Goal: Information Seeking & Learning: Learn about a topic

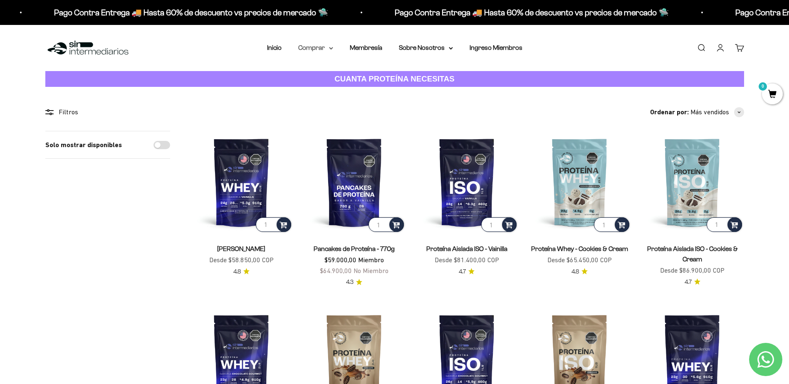
click at [319, 51] on summary "Comprar" at bounding box center [315, 47] width 35 height 11
click at [345, 91] on span "Otros Suplementos" at bounding box center [331, 90] width 56 height 7
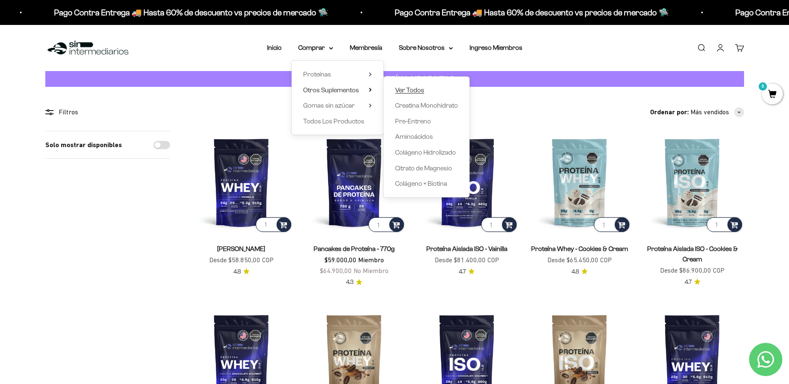
click at [401, 93] on span "Ver Todos" at bounding box center [409, 90] width 29 height 7
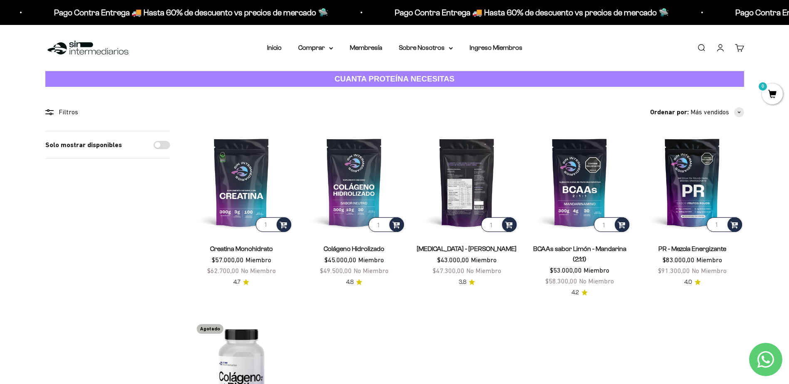
click at [474, 178] on img at bounding box center [466, 182] width 103 height 103
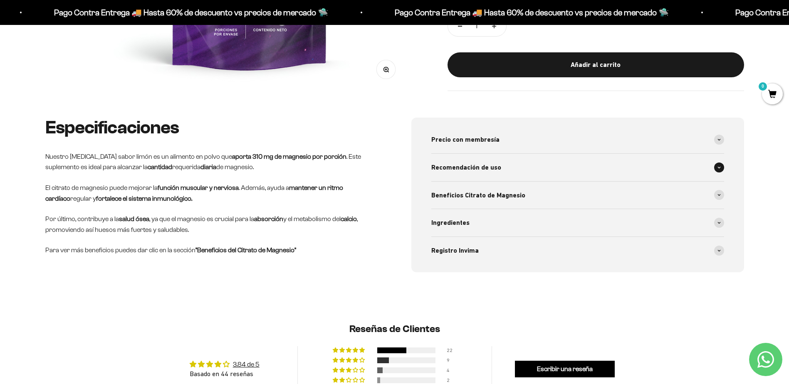
click at [481, 169] on span "Recomendación de uso" at bounding box center [466, 167] width 70 height 11
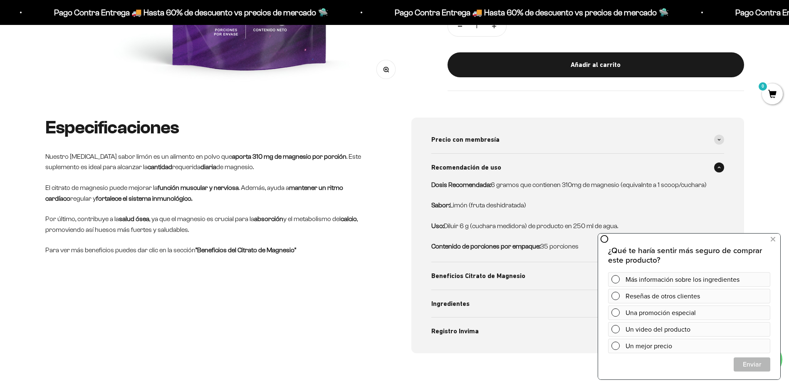
click at [463, 267] on div "Beneficios Citrato de Magnesio" at bounding box center [577, 275] width 293 height 27
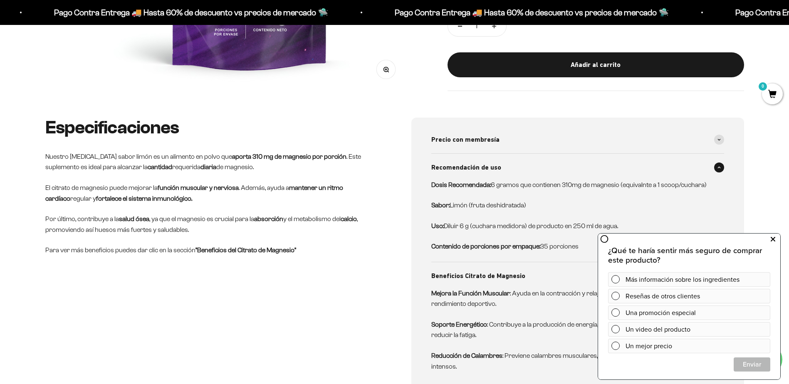
click at [772, 243] on icon at bounding box center [773, 239] width 5 height 11
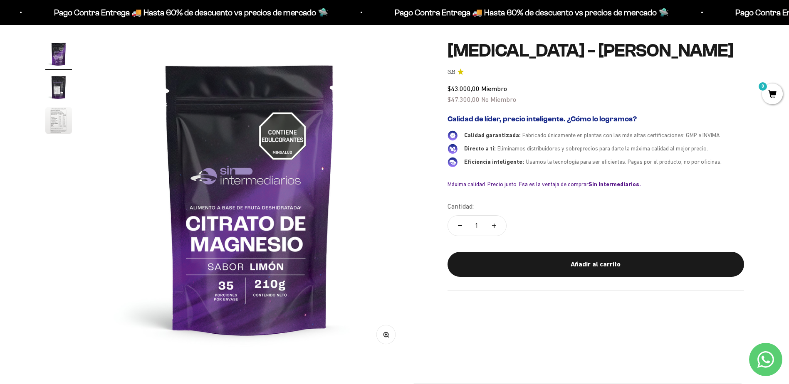
scroll to position [70, 0]
